Goal: Information Seeking & Learning: Find specific fact

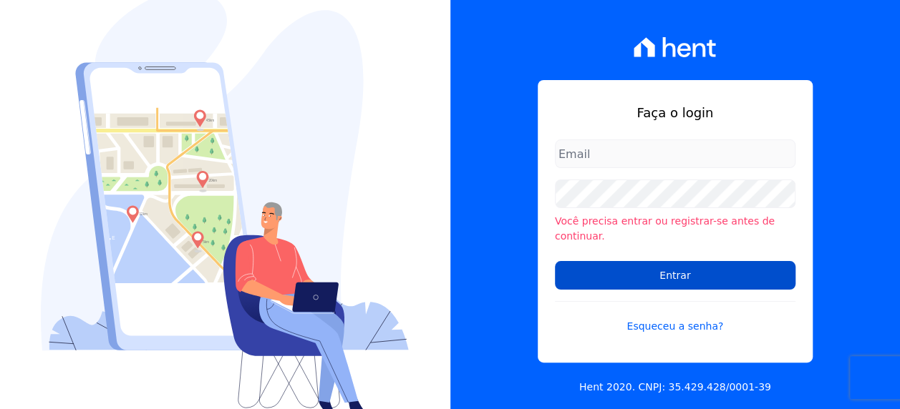
type input "[PERSON_NAME][EMAIL_ADDRESS][PERSON_NAME][DOMAIN_NAME]"
click at [682, 266] on input "Entrar" at bounding box center [675, 275] width 241 height 29
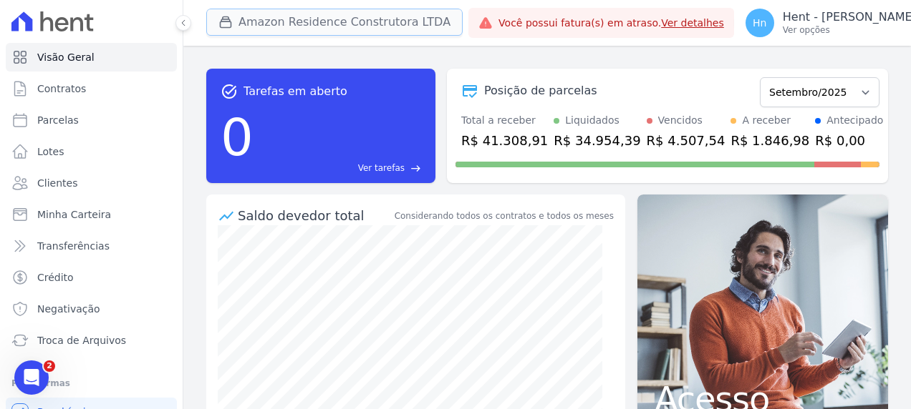
click at [400, 21] on button "Amazon Residence Construtora LTDA" at bounding box center [334, 22] width 256 height 27
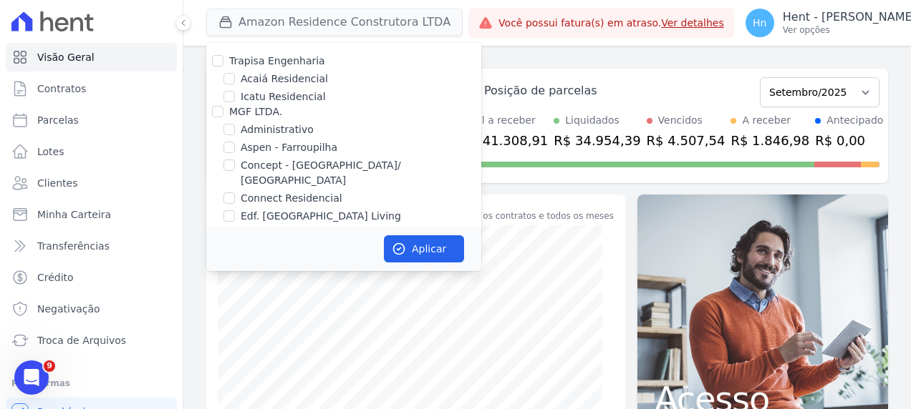
scroll to position [3159, 0]
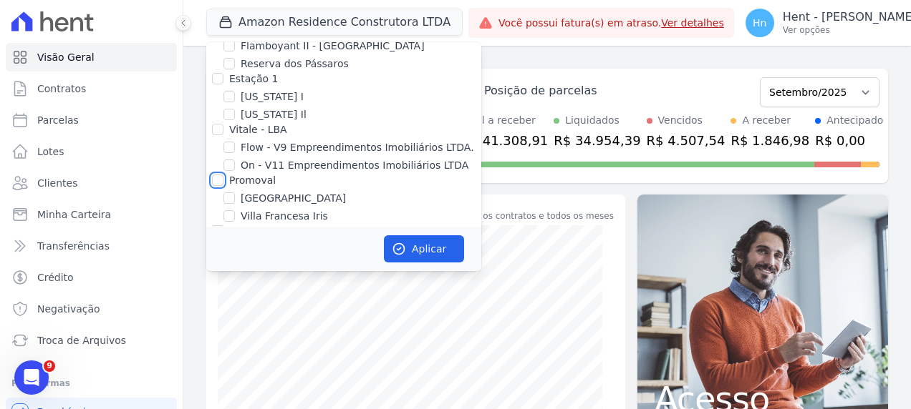
click at [222, 175] on input "Promoval" at bounding box center [217, 180] width 11 height 11
checkbox input "true"
click at [444, 248] on button "Aplicar" at bounding box center [424, 249] width 80 height 27
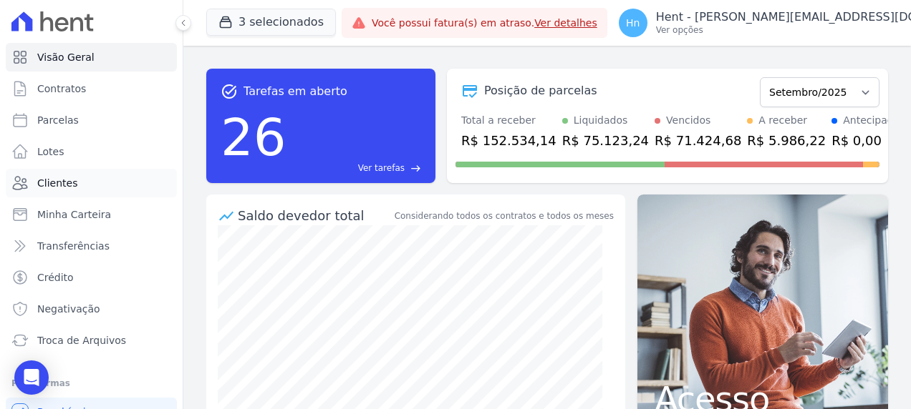
click at [80, 178] on link "Clientes" at bounding box center [91, 183] width 171 height 29
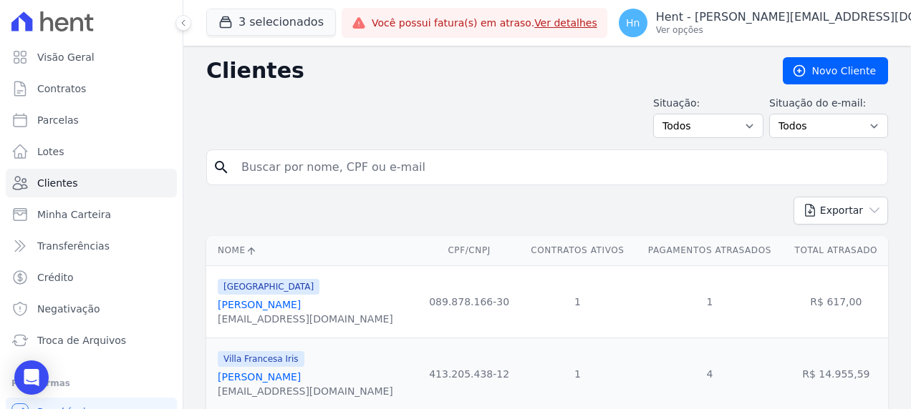
click at [306, 166] on input "search" at bounding box center [557, 167] width 649 height 29
type input "[PERSON_NAME]"
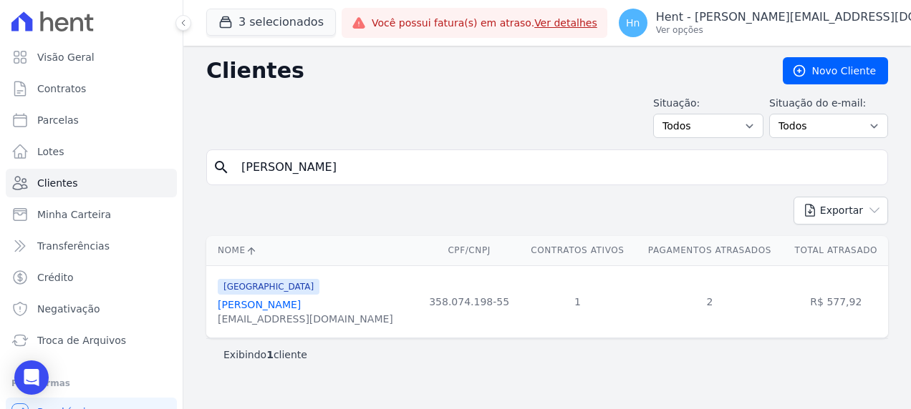
click at [301, 307] on link "[PERSON_NAME]" at bounding box center [259, 304] width 83 height 11
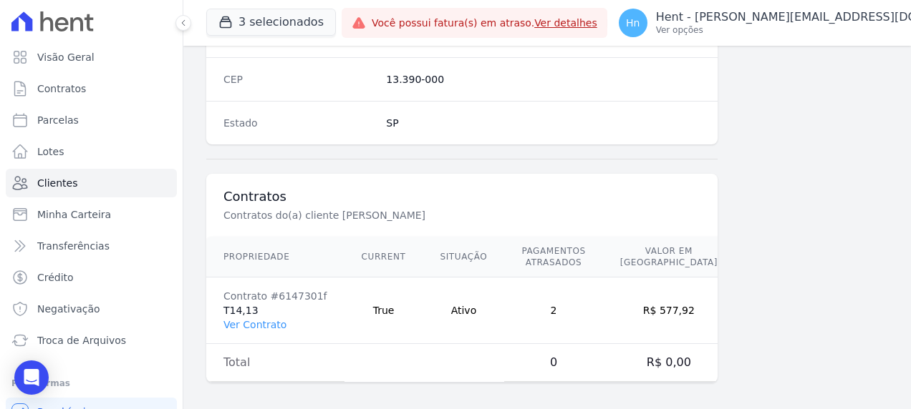
scroll to position [934, 0]
click at [265, 319] on link "Ver Contrato" at bounding box center [254, 324] width 63 height 11
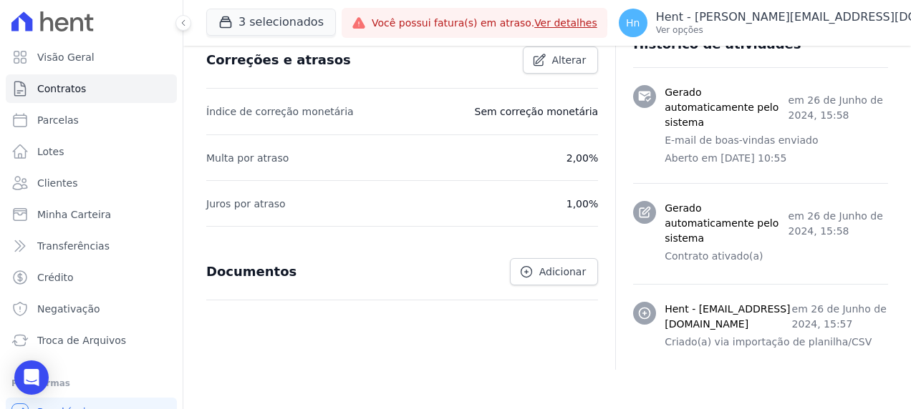
scroll to position [570, 0]
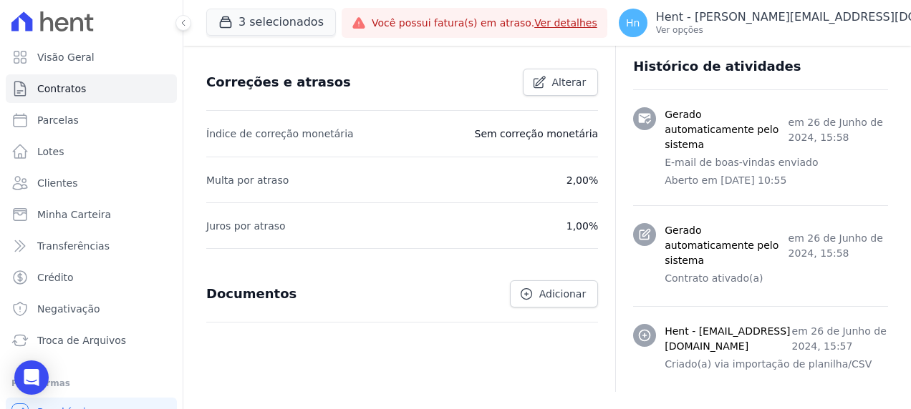
drag, startPoint x: 664, startPoint y: 150, endPoint x: 822, endPoint y: 166, distance: 158.3
click at [822, 166] on div "Gerado automaticamente pelo sistema em [DATE] 15:58 E-mail de boas-vindas envia…" at bounding box center [775, 147] width 223 height 81
drag, startPoint x: 822, startPoint y: 166, endPoint x: 845, endPoint y: 182, distance: 27.8
click at [833, 173] on p "Aberto em [DATE] 10:55" at bounding box center [775, 180] width 223 height 15
click at [831, 174] on p "Aberto em [DATE] 10:55" at bounding box center [775, 180] width 223 height 15
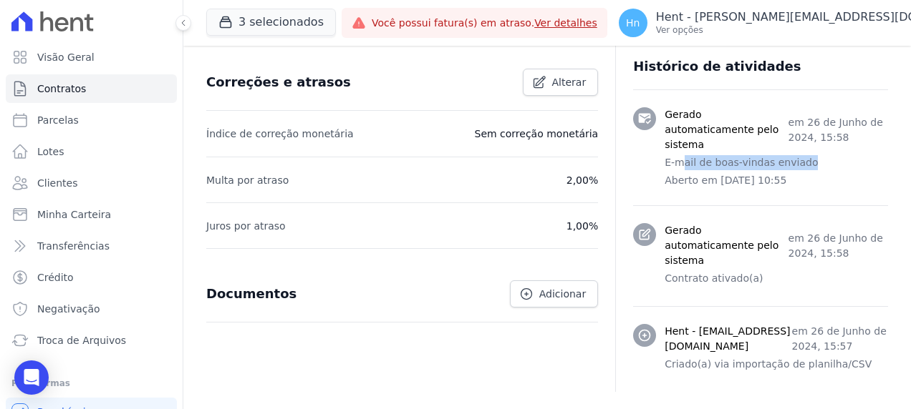
drag, startPoint x: 800, startPoint y: 155, endPoint x: 673, endPoint y: 155, distance: 127.4
click at [673, 155] on p "E-mail de boas-vindas enviado" at bounding box center [775, 162] width 223 height 15
drag, startPoint x: 673, startPoint y: 155, endPoint x: 663, endPoint y: 152, distance: 10.4
click at [664, 155] on p "E-mail de boas-vindas enviado" at bounding box center [775, 162] width 223 height 15
drag, startPoint x: 659, startPoint y: 146, endPoint x: 805, endPoint y: 157, distance: 145.8
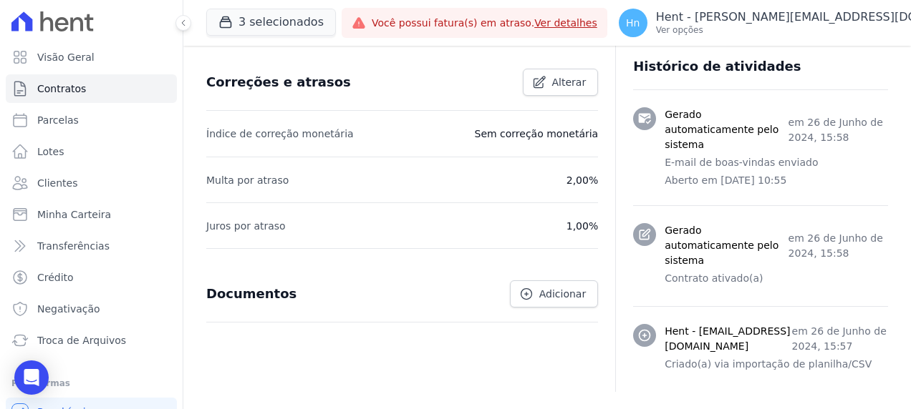
click at [805, 157] on div "Gerado automaticamente pelo sistema em [DATE] 15:58 E-mail de boas-vindas envia…" at bounding box center [775, 147] width 223 height 81
drag, startPoint x: 805, startPoint y: 157, endPoint x: 808, endPoint y: 178, distance: 20.2
click at [808, 178] on li "Gerado automaticamente pelo sistema em [DATE] 15:58 E-mail de boas-vindas envia…" at bounding box center [760, 147] width 255 height 115
click at [808, 182] on li "Gerado automaticamente pelo sistema em [DATE] 15:58 E-mail de boas-vindas envia…" at bounding box center [760, 147] width 255 height 115
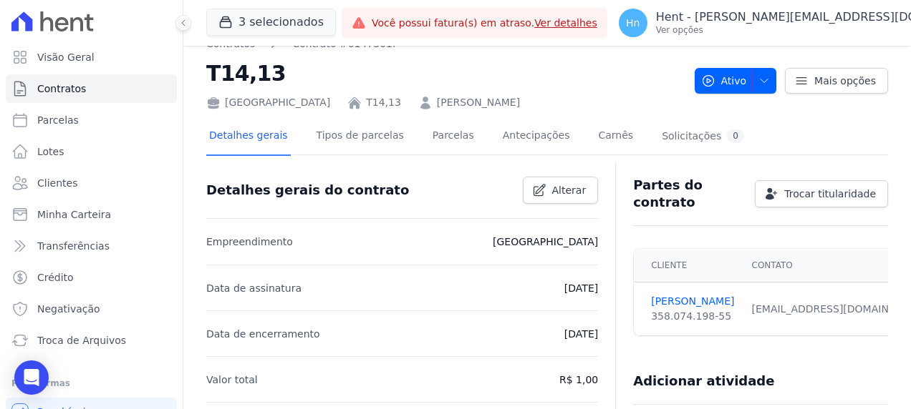
scroll to position [0, 0]
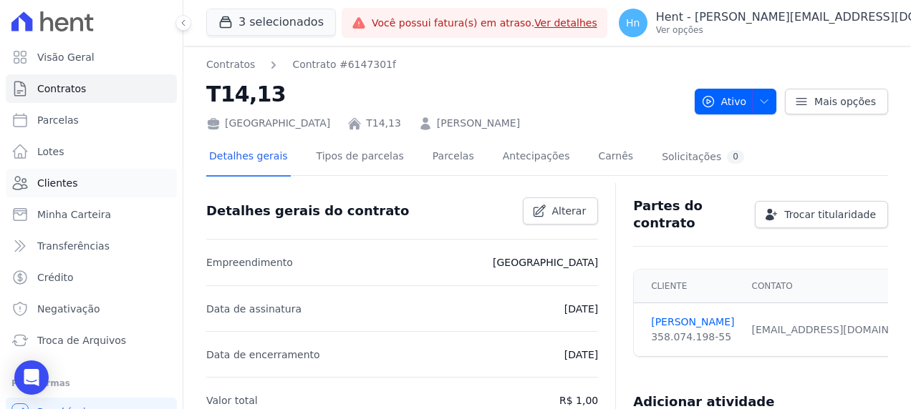
click at [57, 185] on span "Clientes" at bounding box center [57, 183] width 40 height 14
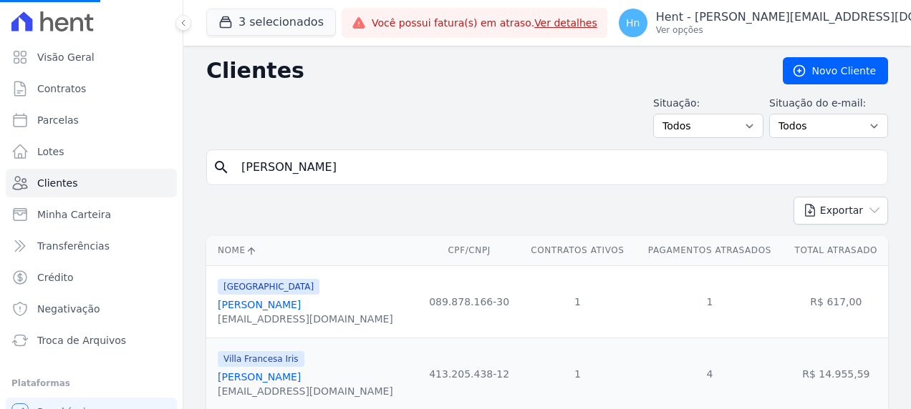
drag, startPoint x: 322, startPoint y: 178, endPoint x: 223, endPoint y: 173, distance: 99.6
click at [223, 173] on div "search [PERSON_NAME]" at bounding box center [547, 168] width 682 height 36
click at [292, 165] on input "search" at bounding box center [557, 167] width 649 height 29
type input "[PERSON_NAME]"
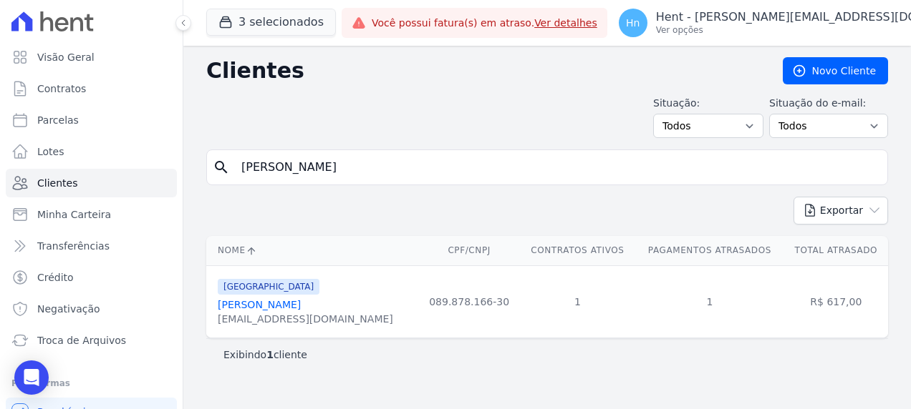
click at [287, 301] on link "[PERSON_NAME]" at bounding box center [259, 304] width 83 height 11
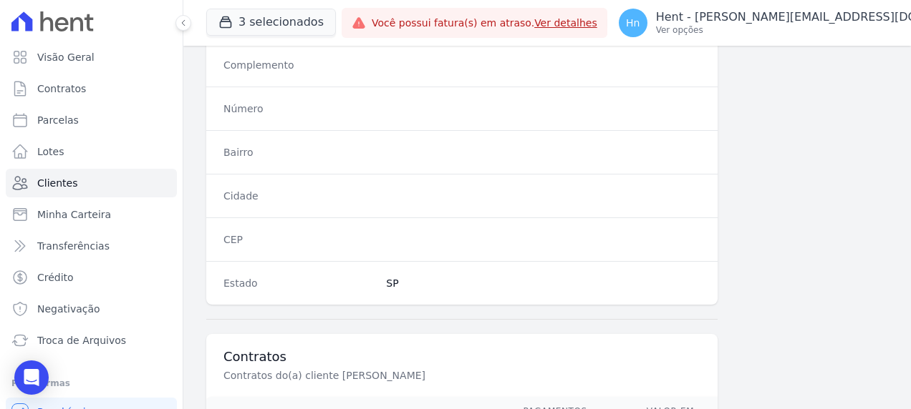
scroll to position [934, 0]
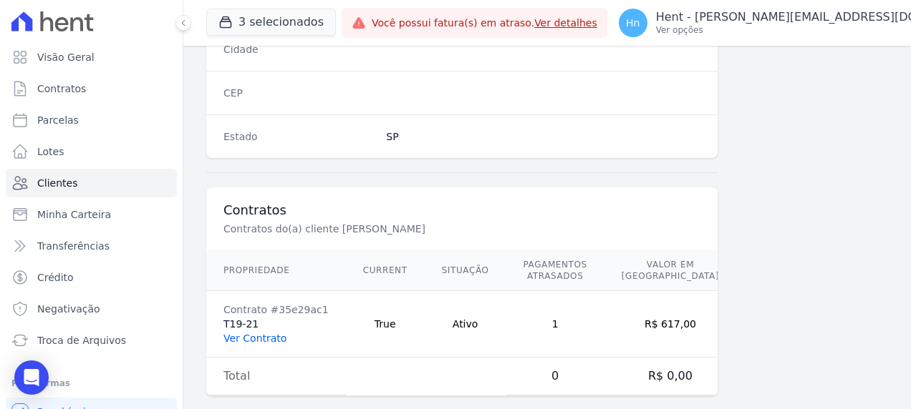
click at [254, 333] on link "Ver Contrato" at bounding box center [254, 338] width 63 height 11
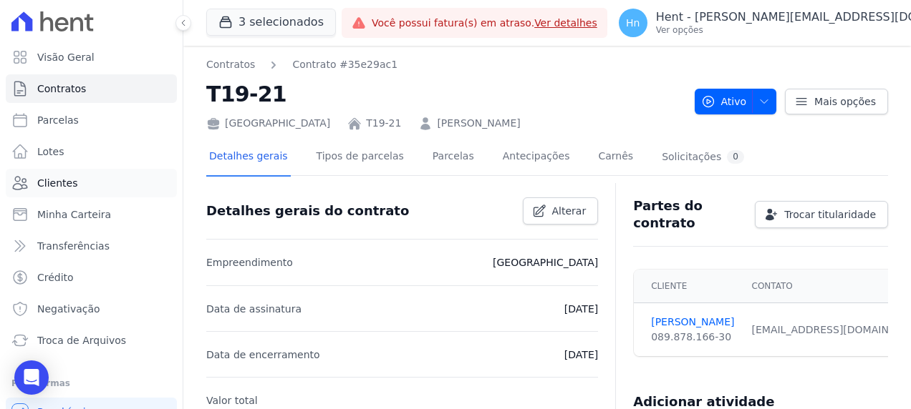
click at [77, 184] on link "Clientes" at bounding box center [91, 183] width 171 height 29
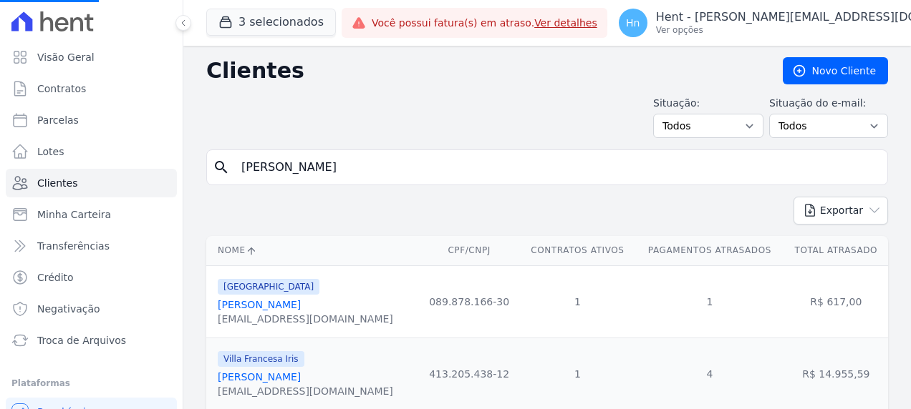
click at [379, 165] on input "[PERSON_NAME]" at bounding box center [557, 167] width 649 height 29
click at [377, 167] on input "search" at bounding box center [557, 167] width 649 height 29
type input "[PERSON_NAME] Generoso"
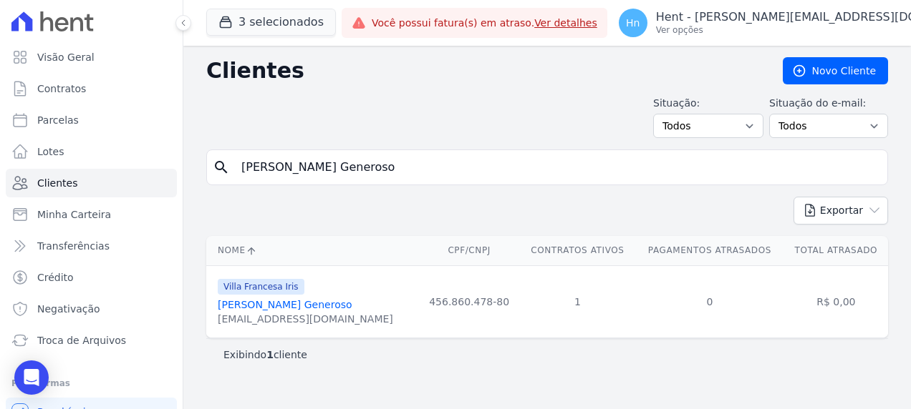
click at [266, 305] on link "[PERSON_NAME] Generoso" at bounding box center [285, 304] width 135 height 11
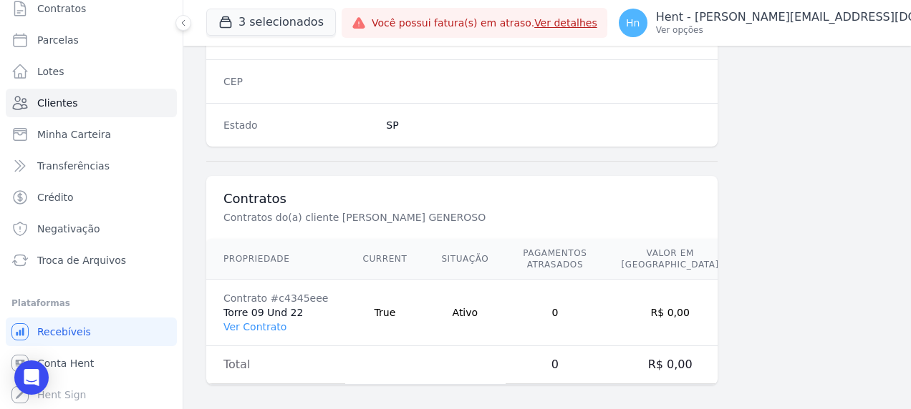
scroll to position [934, 0]
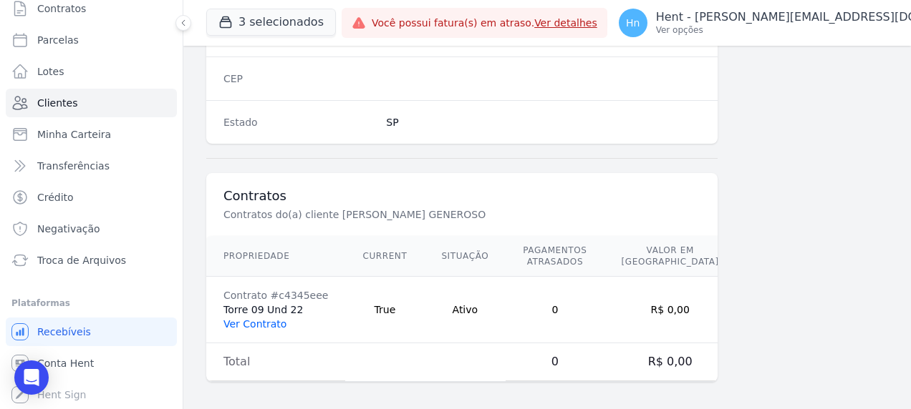
click at [253, 320] on link "Ver Contrato" at bounding box center [254, 324] width 63 height 11
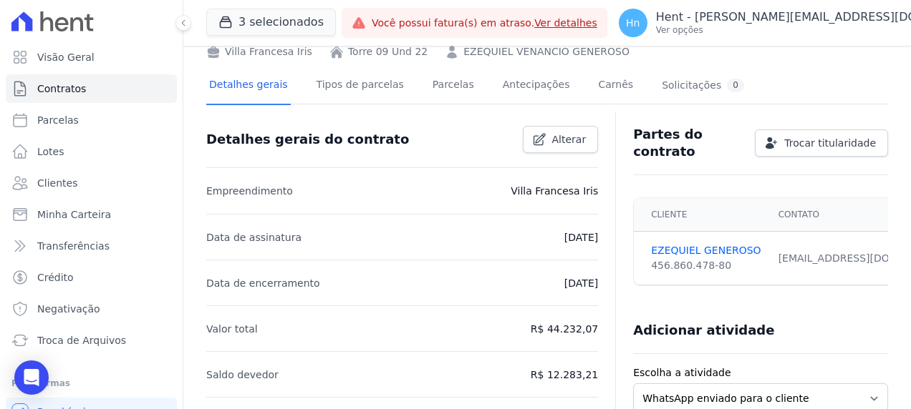
scroll to position [72, 0]
click at [76, 192] on link "Clientes" at bounding box center [91, 183] width 171 height 29
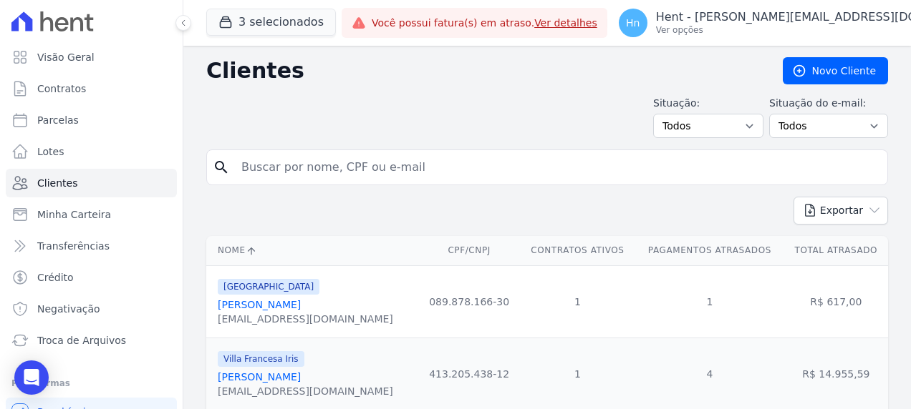
click at [450, 169] on input "search" at bounding box center [557, 167] width 649 height 29
type input "[PERSON_NAME]"
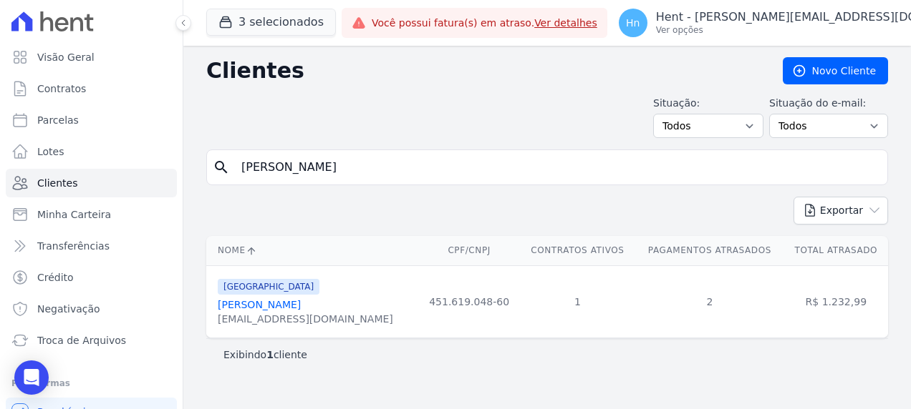
click at [273, 308] on link "[PERSON_NAME]" at bounding box center [259, 304] width 83 height 11
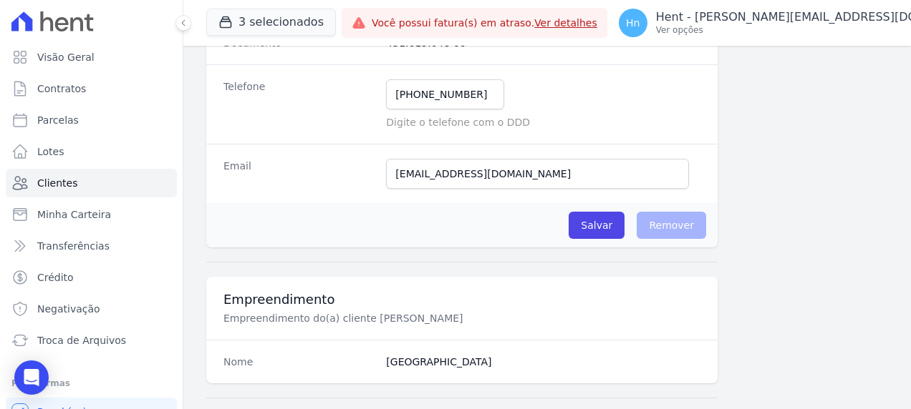
scroll to position [286, 0]
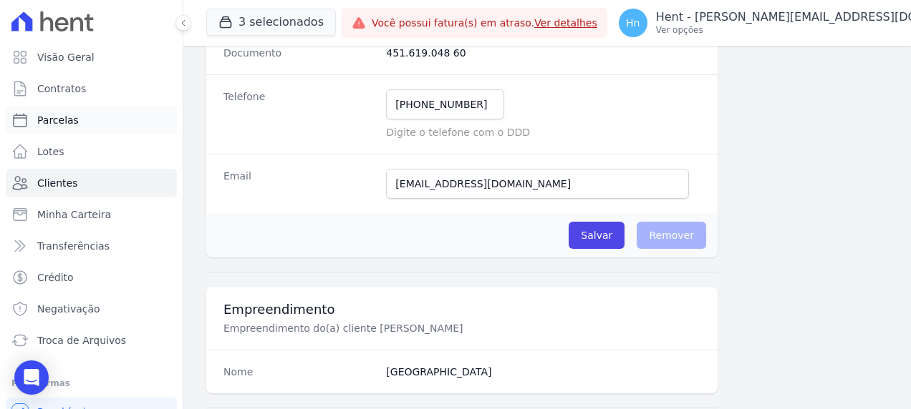
click at [62, 123] on span "Parcelas" at bounding box center [58, 120] width 42 height 14
select select
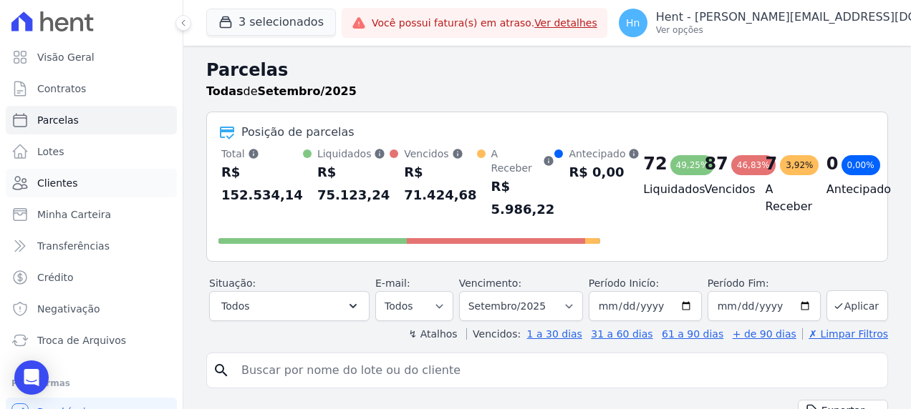
click at [78, 188] on link "Clientes" at bounding box center [91, 183] width 171 height 29
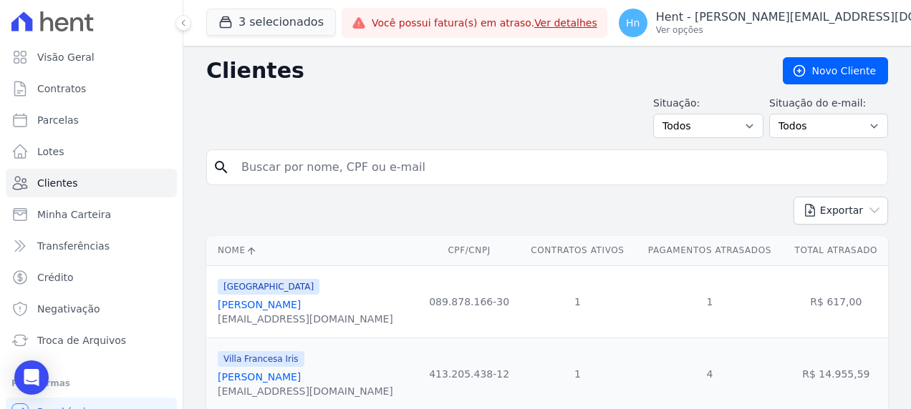
click at [412, 172] on input "search" at bounding box center [557, 167] width 649 height 29
paste input "Vinicius [GEOGRAPHIC_DATA]"
type input "Vinicius [GEOGRAPHIC_DATA]"
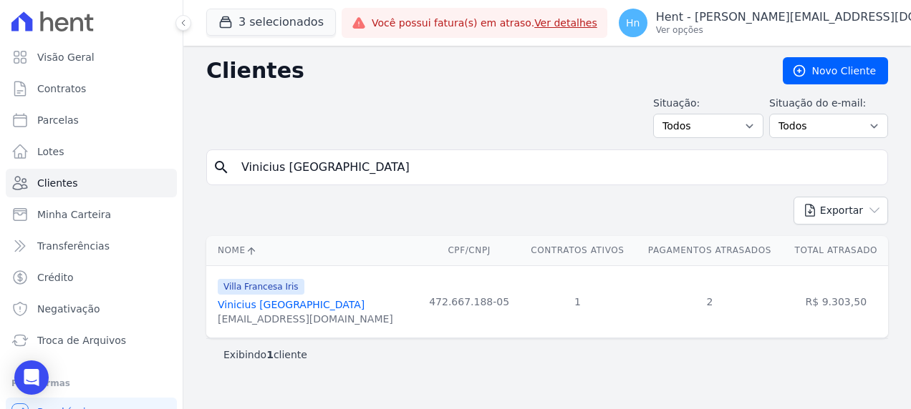
click at [281, 306] on link "Vinicius [GEOGRAPHIC_DATA]" at bounding box center [291, 304] width 147 height 11
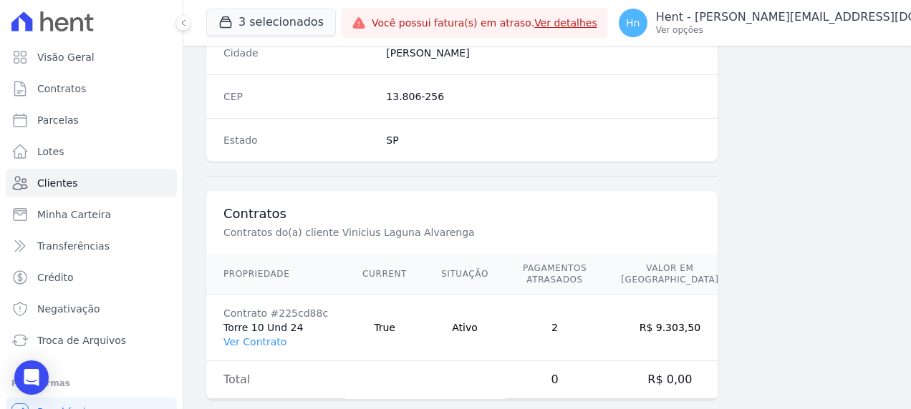
scroll to position [931, 0]
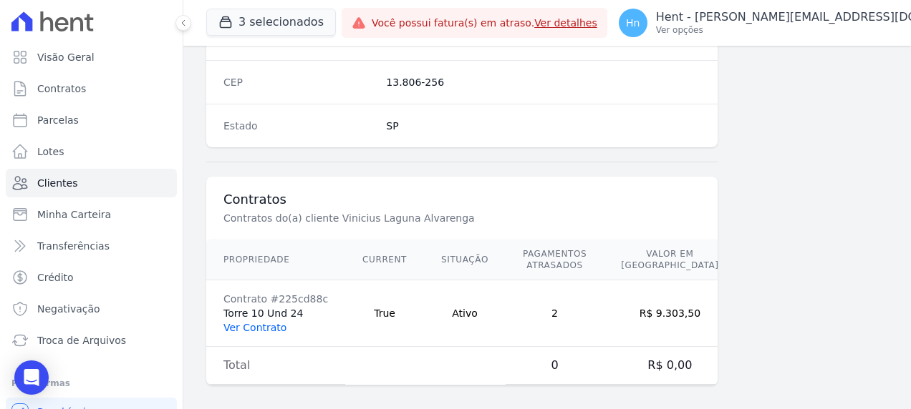
click at [259, 324] on link "Ver Contrato" at bounding box center [254, 327] width 63 height 11
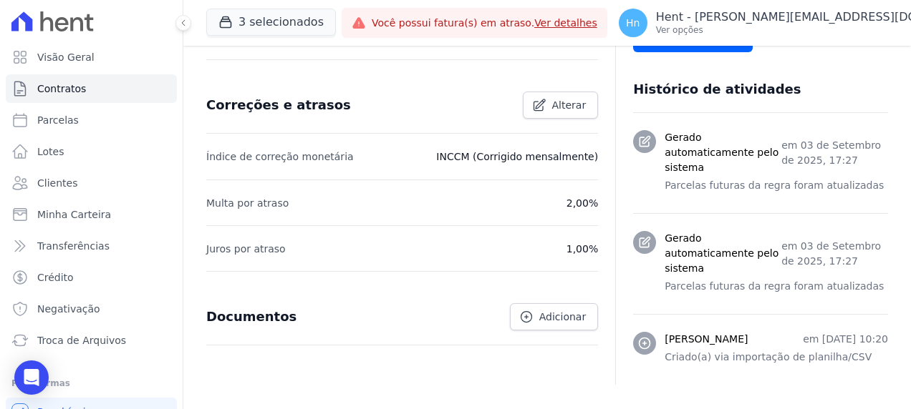
scroll to position [525, 0]
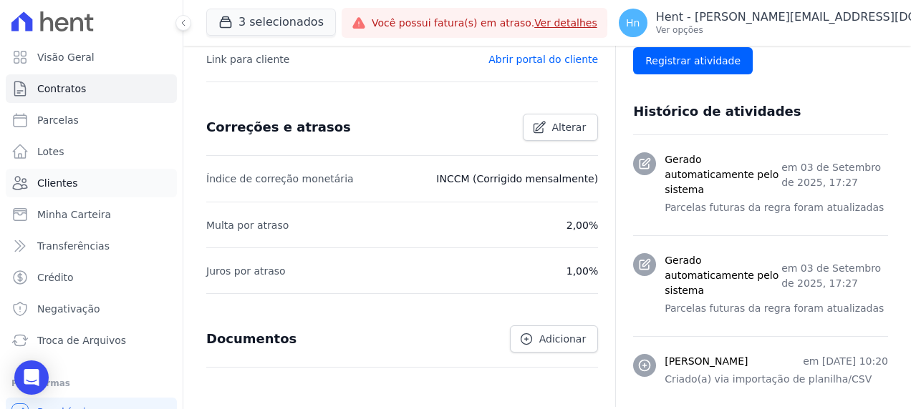
click at [60, 182] on span "Clientes" at bounding box center [57, 183] width 40 height 14
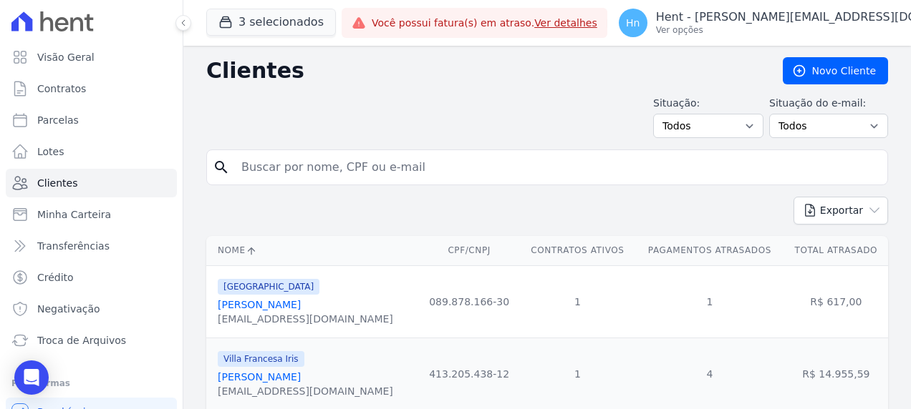
click at [410, 165] on input "search" at bounding box center [557, 167] width 649 height 29
paste input "[PERSON_NAME]"
type input "[PERSON_NAME]"
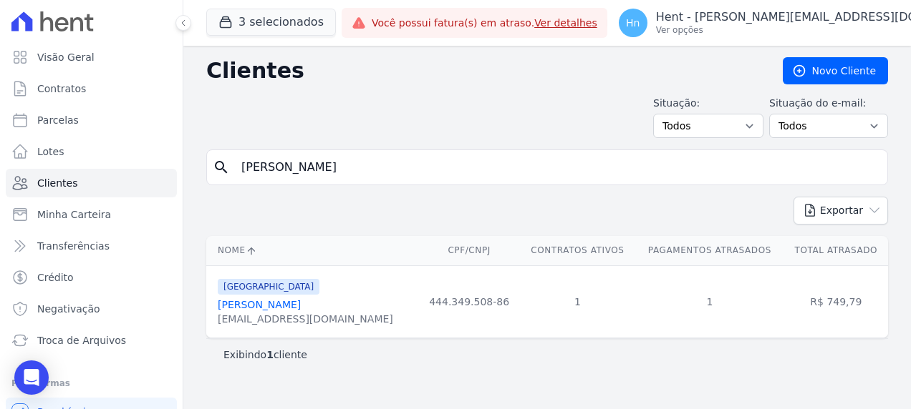
click at [259, 306] on link "[PERSON_NAME]" at bounding box center [259, 304] width 83 height 11
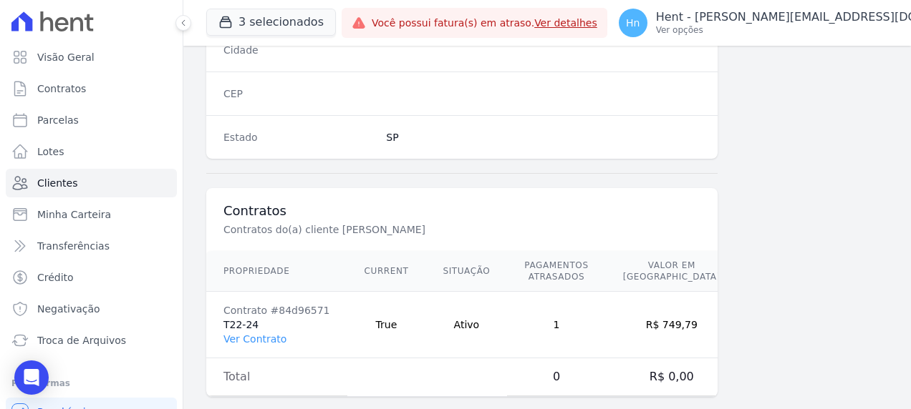
scroll to position [934, 0]
click at [253, 333] on link "Ver Contrato" at bounding box center [254, 338] width 63 height 11
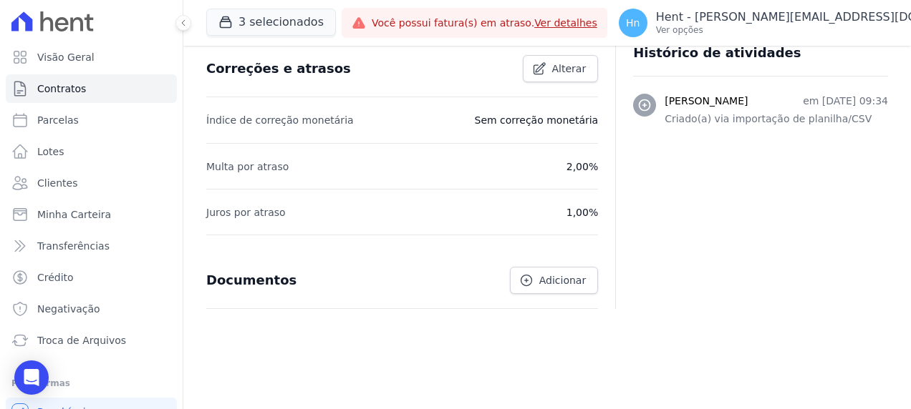
scroll to position [440, 0]
